Goal: Find specific page/section: Find specific page/section

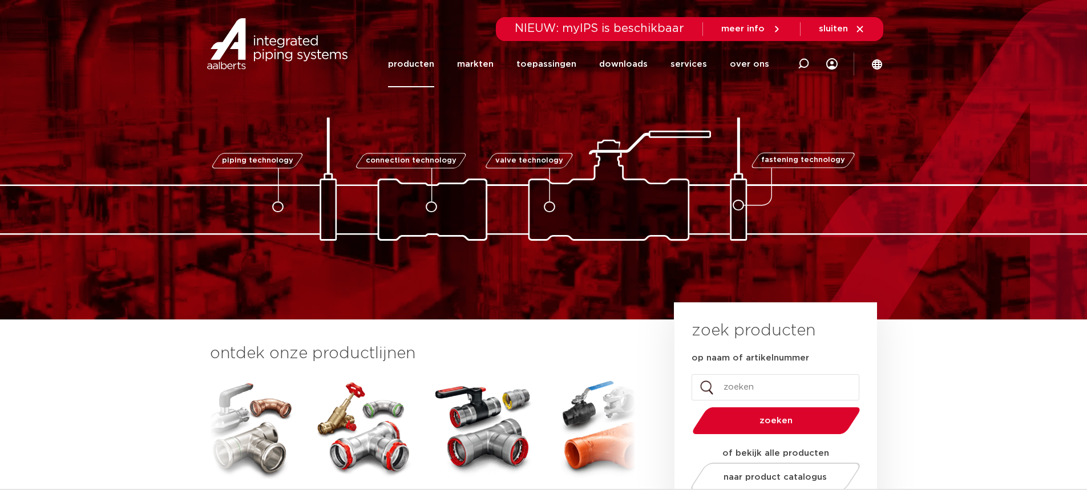
click at [434, 67] on link "producten" at bounding box center [411, 64] width 46 height 46
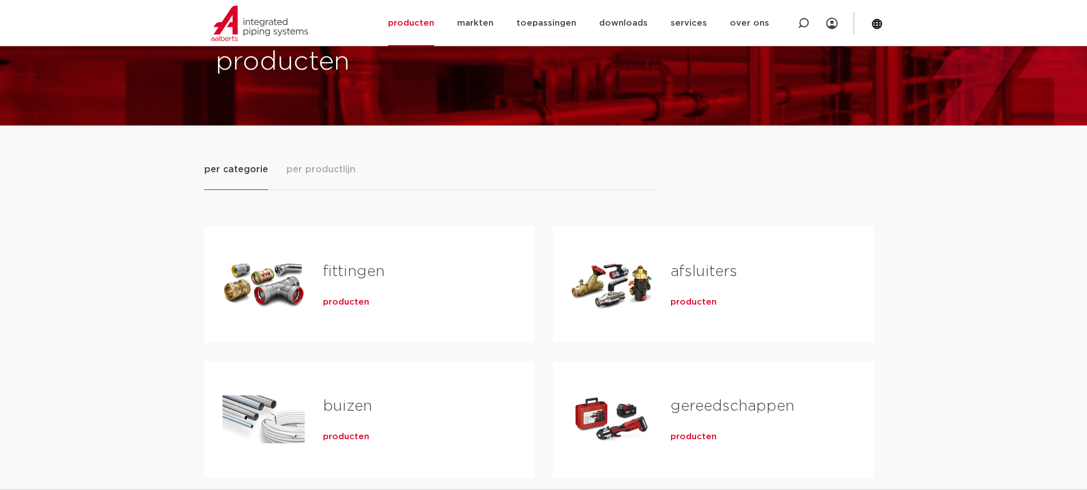
scroll to position [57, 0]
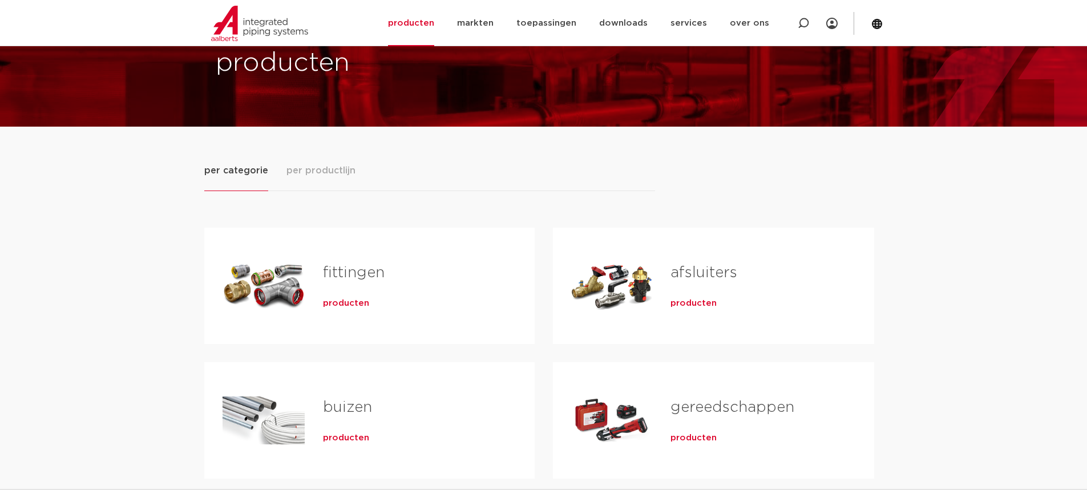
click at [332, 284] on h2 "fittingen" at bounding box center [410, 276] width 175 height 26
click at [342, 304] on span "producten" at bounding box center [346, 303] width 46 height 11
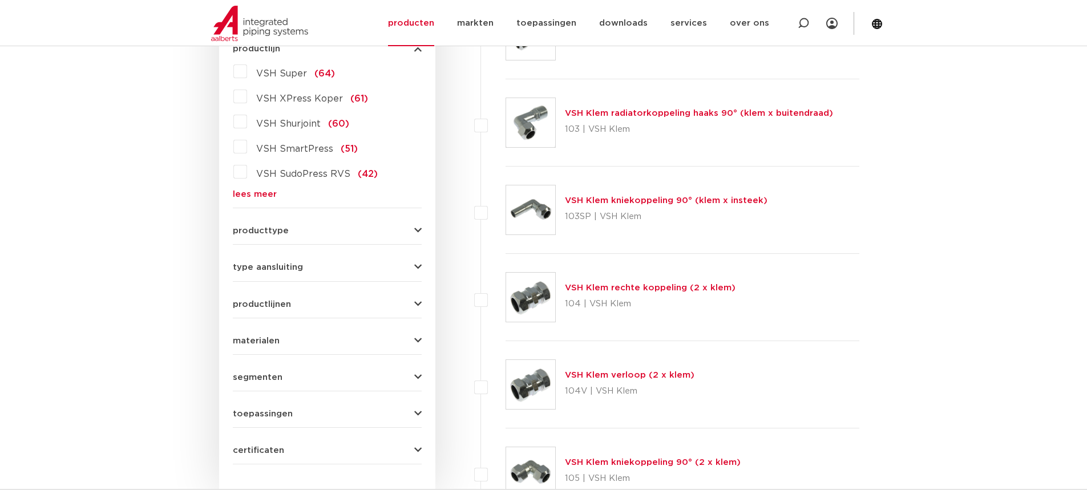
click at [419, 227] on icon "button" at bounding box center [417, 231] width 7 height 9
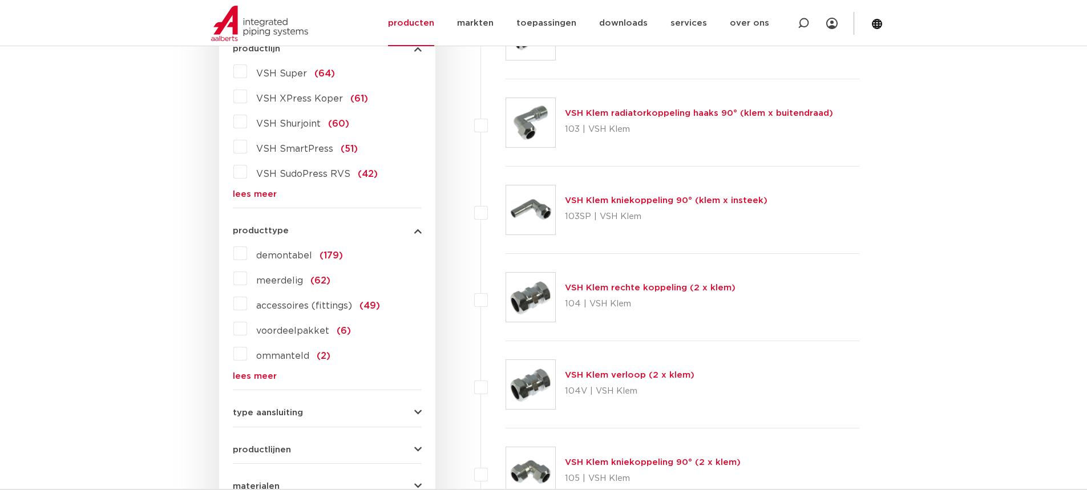
click at [419, 227] on icon "button" at bounding box center [417, 231] width 7 height 9
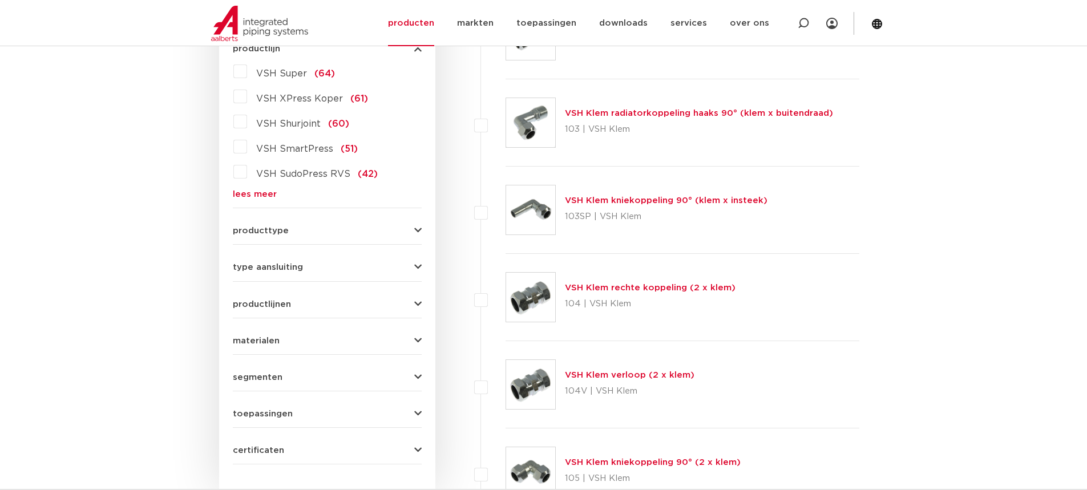
click at [417, 268] on icon "button" at bounding box center [417, 267] width 7 height 9
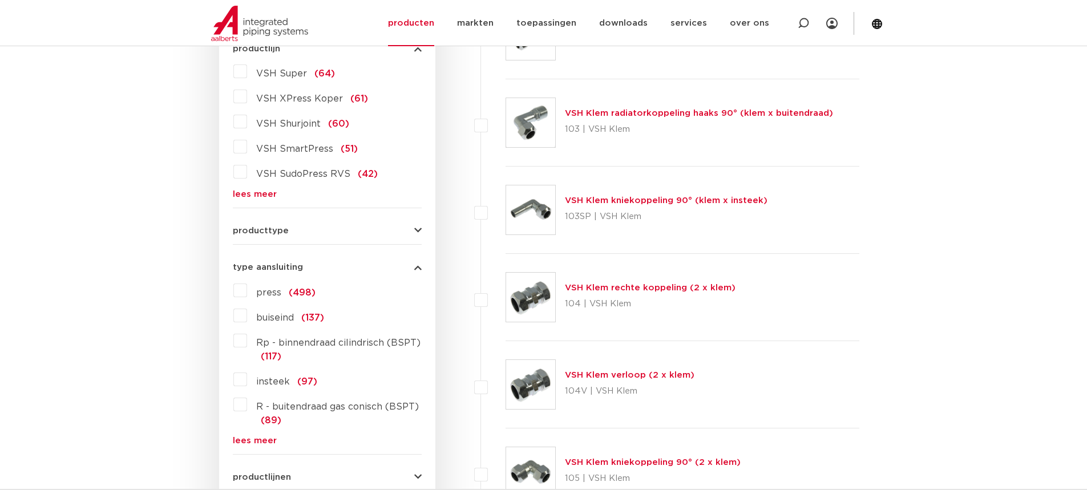
click at [250, 442] on link "lees meer" at bounding box center [327, 441] width 189 height 9
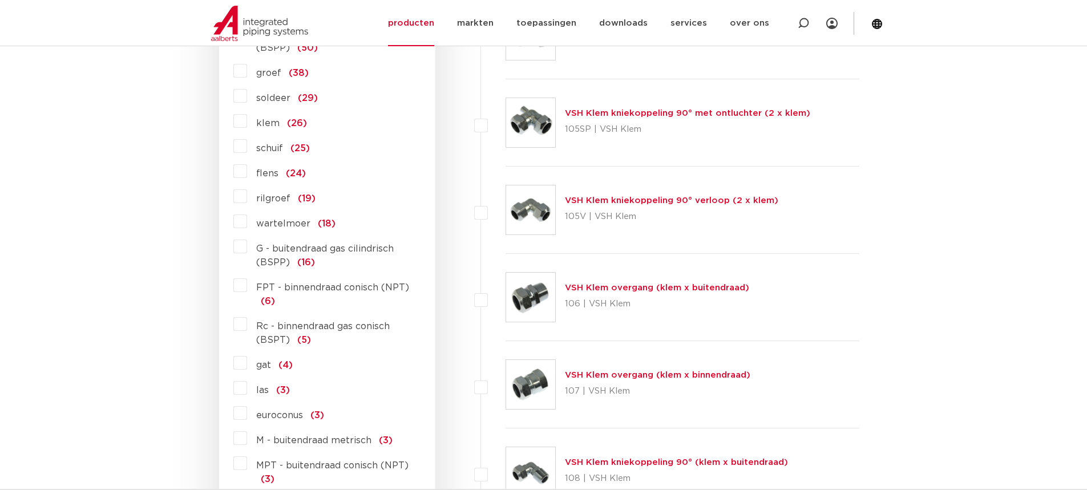
scroll to position [799, 0]
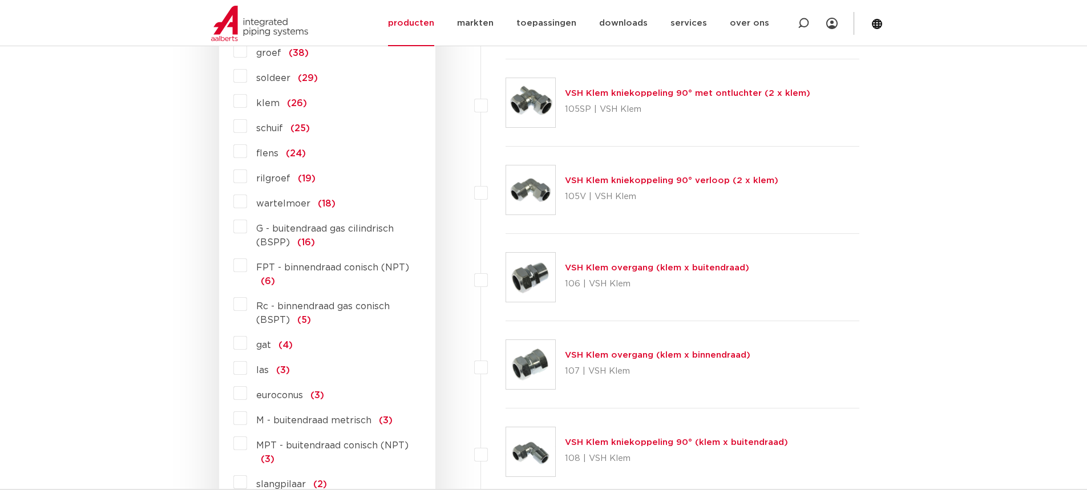
click at [247, 397] on label "euroconus (3)" at bounding box center [285, 393] width 77 height 18
click at [0, 0] on input "euroconus (3)" at bounding box center [0, 0] width 0 height 0
